Goal: Task Accomplishment & Management: Use online tool/utility

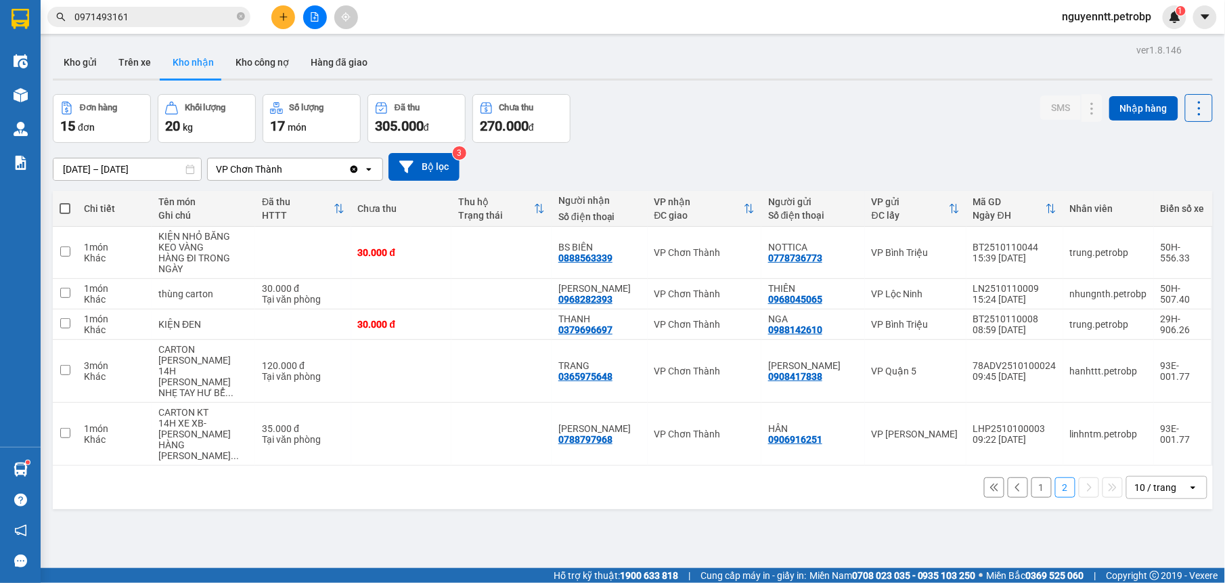
click at [1031, 477] on button "1" at bounding box center [1041, 487] width 20 height 20
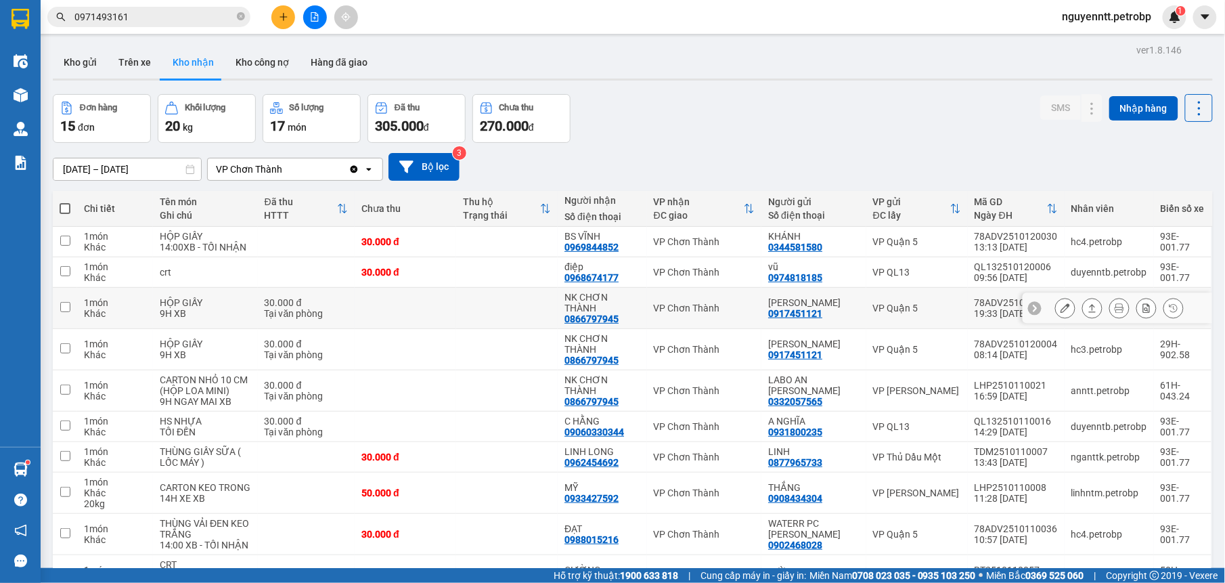
drag, startPoint x: 480, startPoint y: 315, endPoint x: 901, endPoint y: 318, distance: 421.6
click at [482, 317] on td at bounding box center [507, 308] width 102 height 41
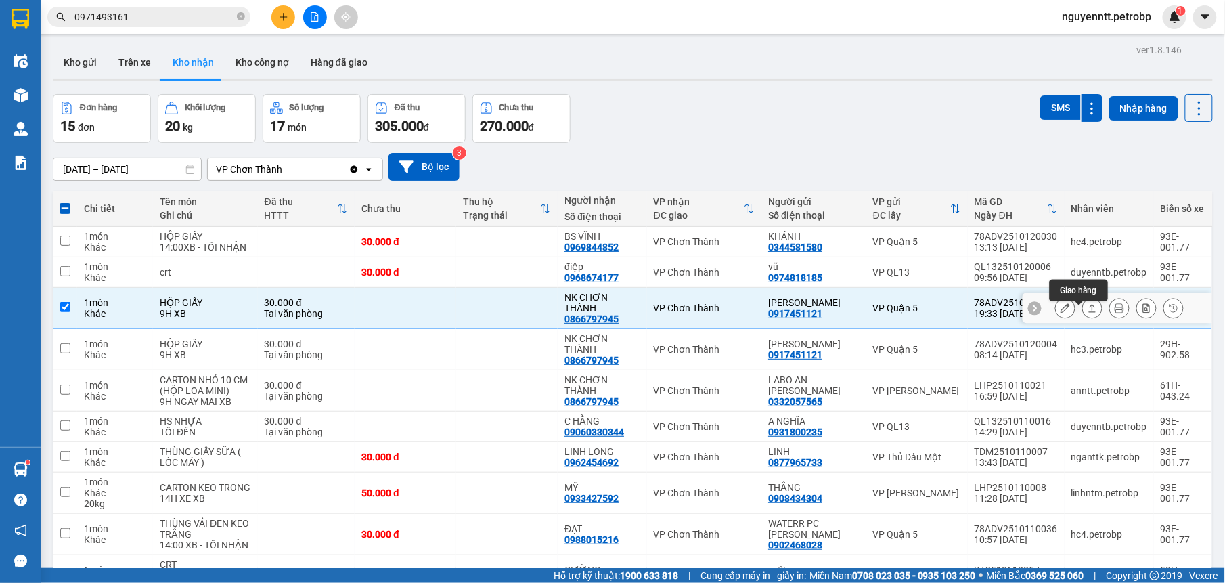
click at [1087, 313] on icon at bounding box center [1091, 307] width 9 height 9
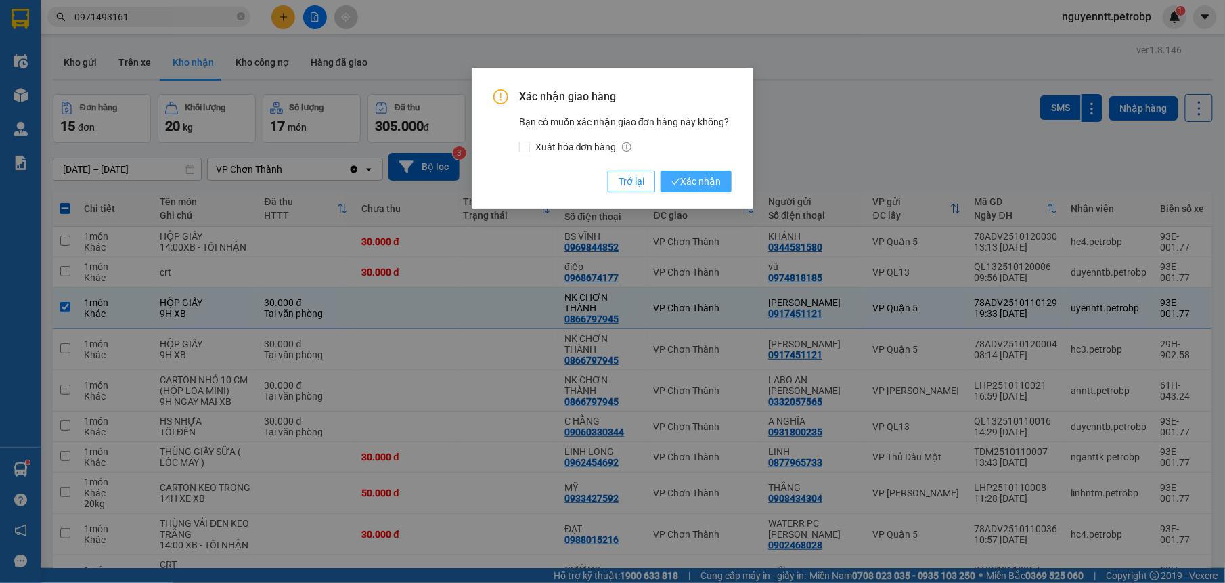
click at [677, 177] on icon "check" at bounding box center [675, 181] width 9 height 9
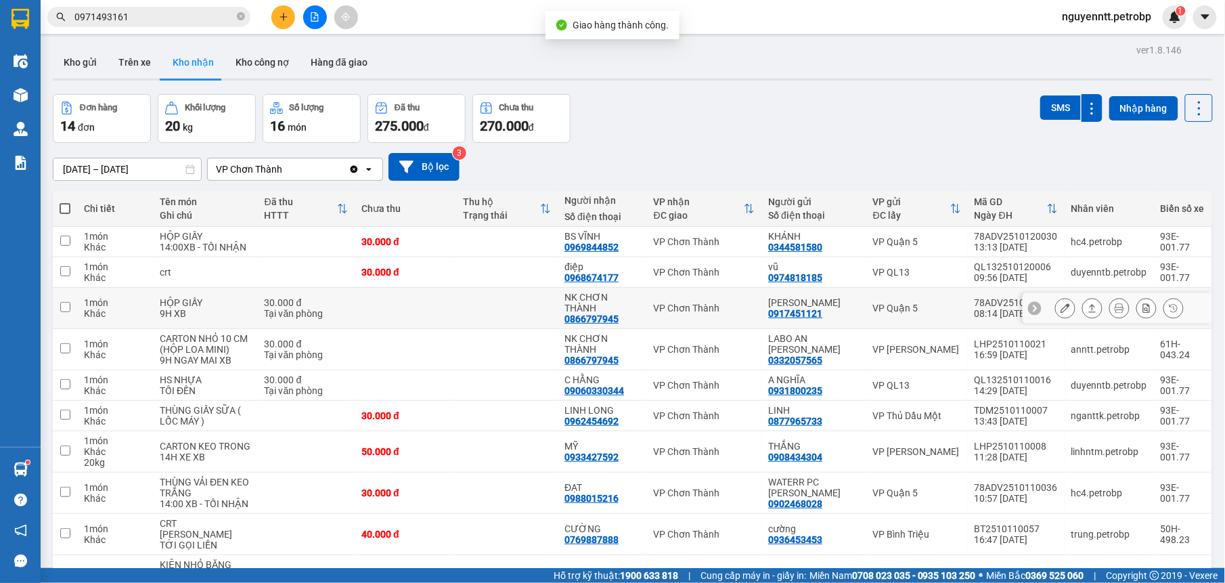
click at [532, 317] on td at bounding box center [507, 308] width 102 height 41
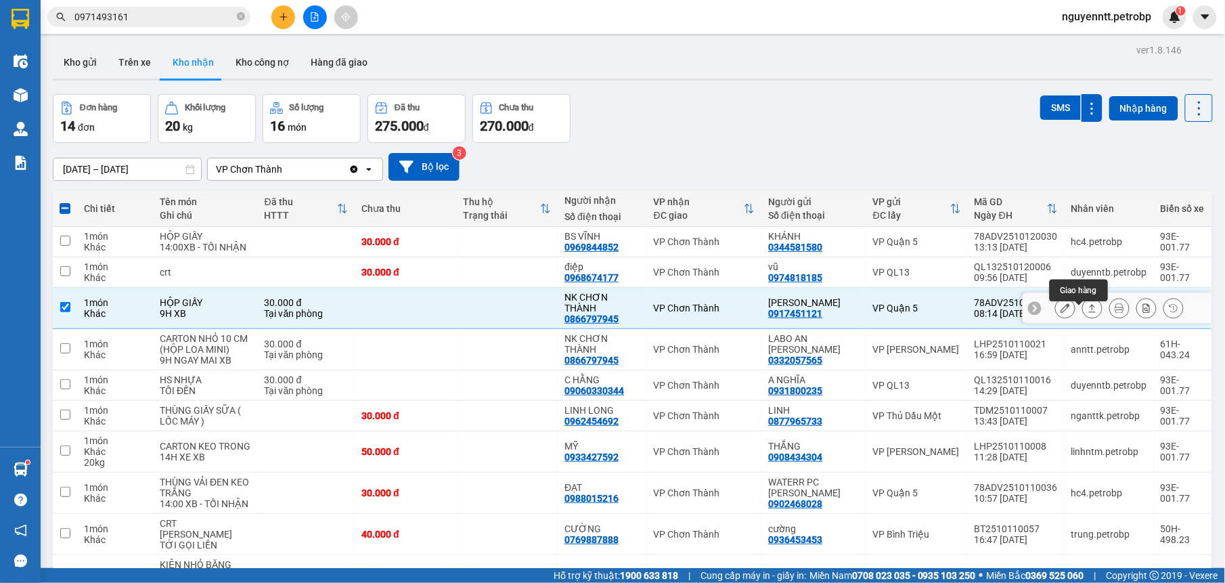
click at [1089, 312] on icon at bounding box center [1092, 308] width 7 height 8
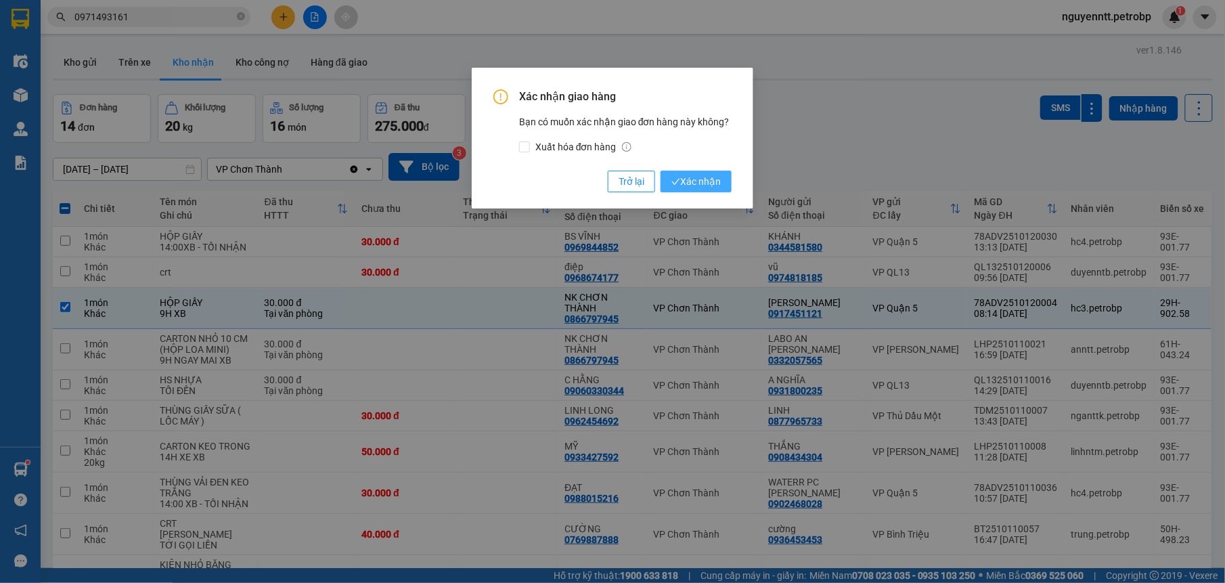
click at [691, 185] on span "Xác nhận" at bounding box center [695, 181] width 49 height 15
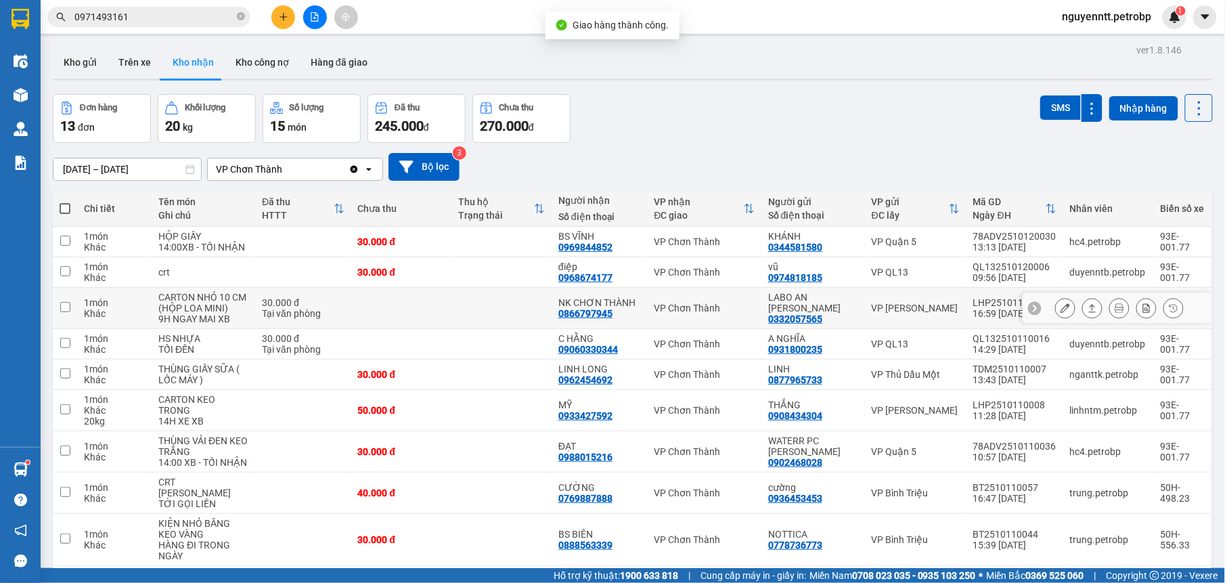
click at [486, 326] on td at bounding box center [501, 308] width 100 height 41
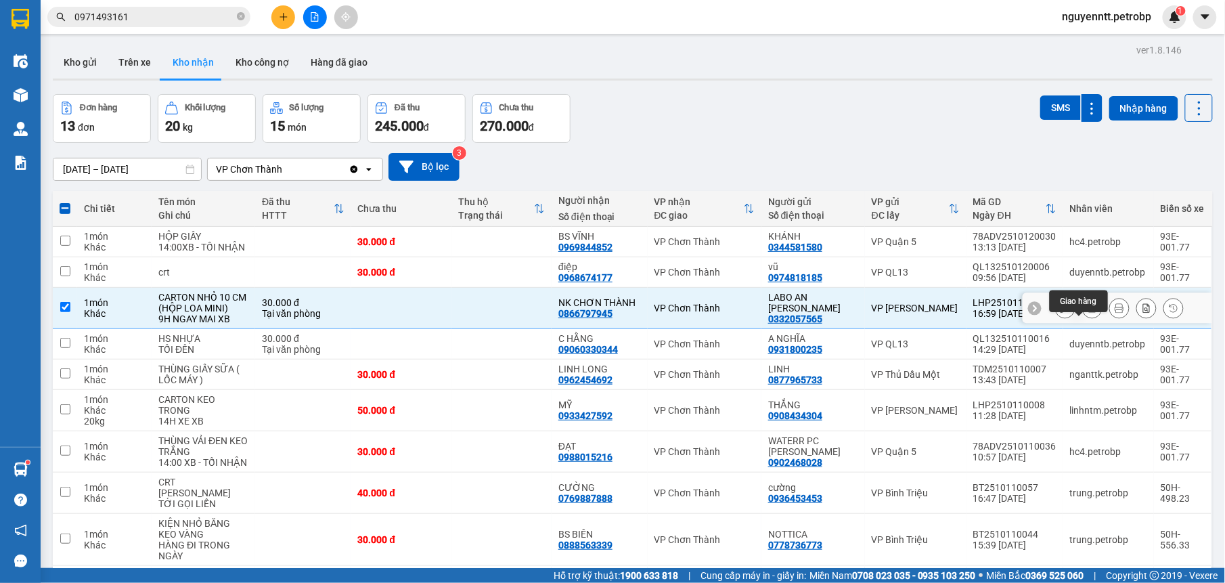
click at [1087, 313] on icon at bounding box center [1091, 307] width 9 height 9
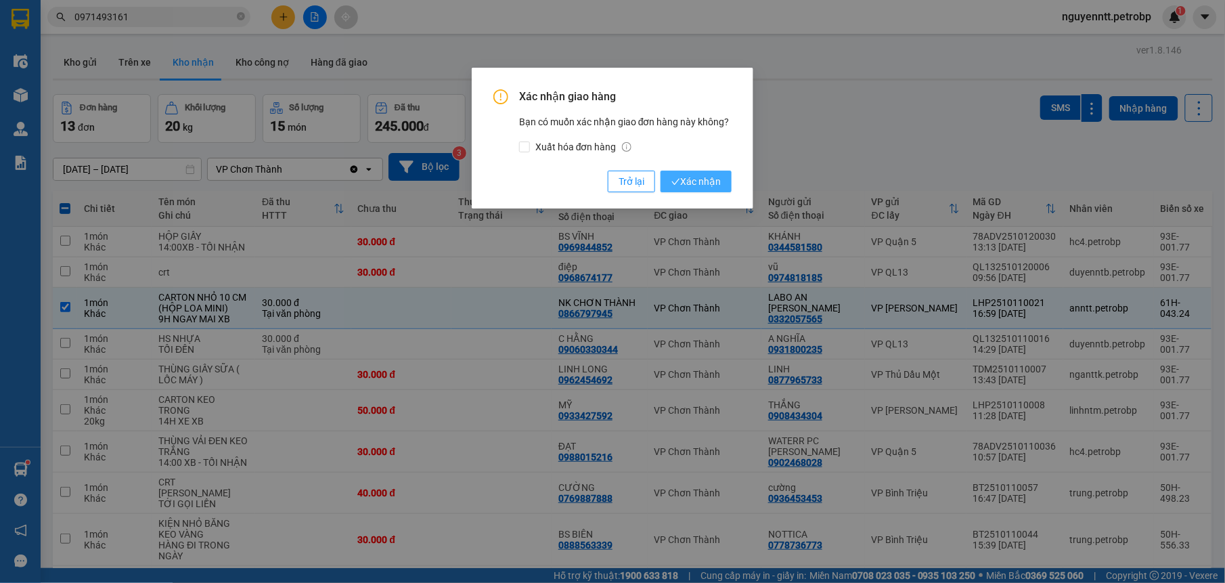
click at [694, 174] on span "Xác nhận" at bounding box center [695, 181] width 49 height 15
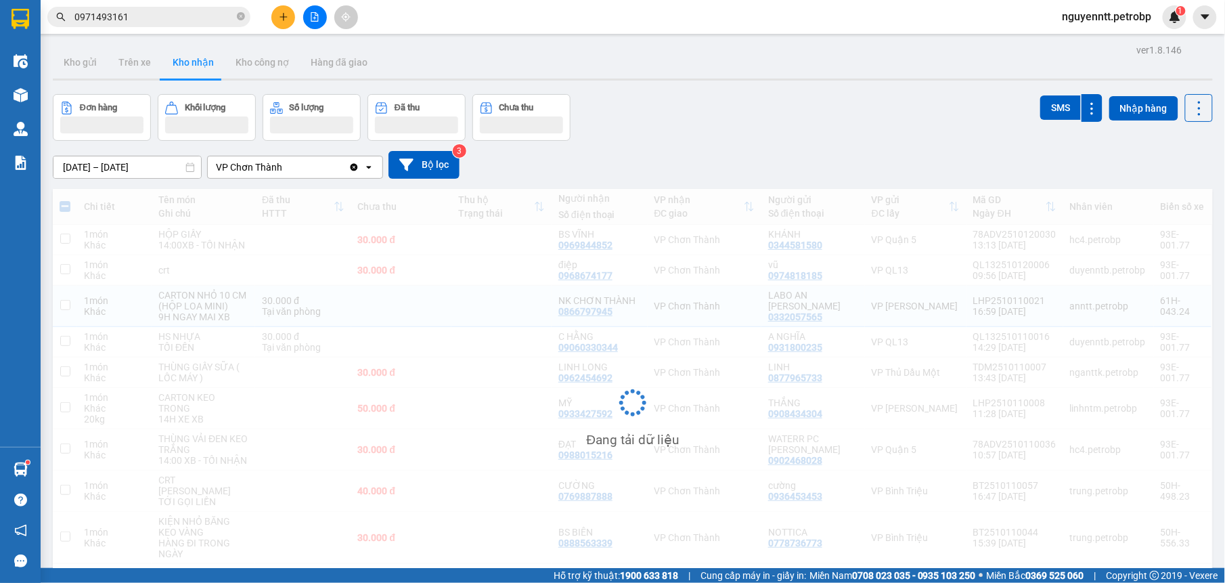
checkbox input "false"
